Goal: Task Accomplishment & Management: Use online tool/utility

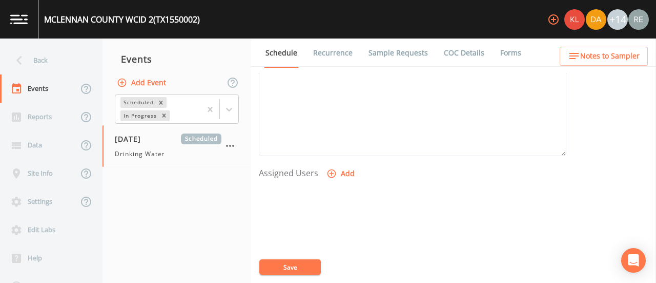
scroll to position [356, 0]
click at [342, 169] on button "Add" at bounding box center [342, 167] width 34 height 19
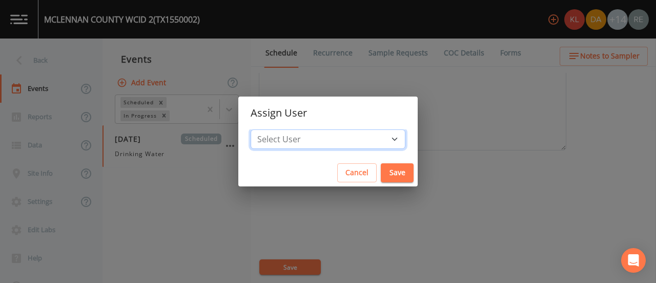
click at [367, 143] on select "Select User [PERSON_NAME] [PERSON_NAME] [PERSON_NAME] [PERSON_NAME] [PERSON_NAM…" at bounding box center [328, 138] width 155 height 19
select select "cda467bf-2385-465e-b0d0-2ef008f7967e"
click at [278, 129] on select "Select User [PERSON_NAME] [PERSON_NAME] [PERSON_NAME] [PERSON_NAME] [PERSON_NAM…" at bounding box center [328, 138] width 155 height 19
click at [381, 170] on button "Save" at bounding box center [397, 172] width 33 height 19
select select
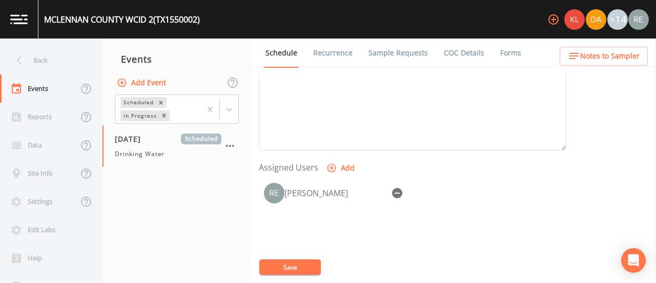
click at [308, 261] on button "Save" at bounding box center [291, 266] width 62 height 15
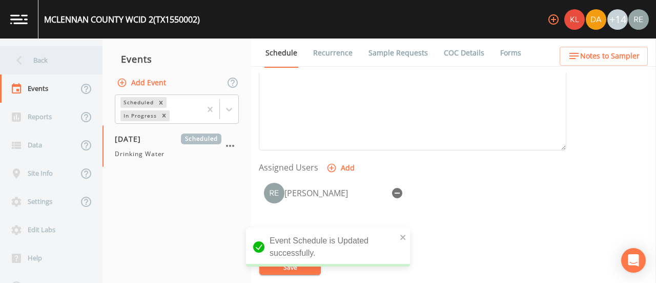
click at [39, 60] on div "Back" at bounding box center [46, 60] width 92 height 28
